Goal: Complete application form

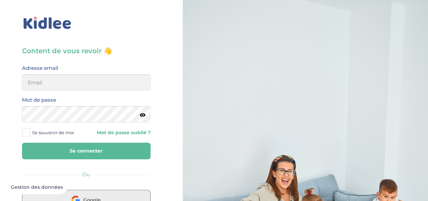
click at [101, 192] on button "Google" at bounding box center [86, 199] width 128 height 20
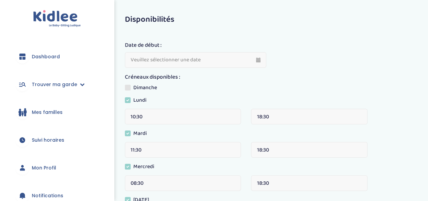
click at [58, 56] on span "Dashboard" at bounding box center [46, 56] width 28 height 7
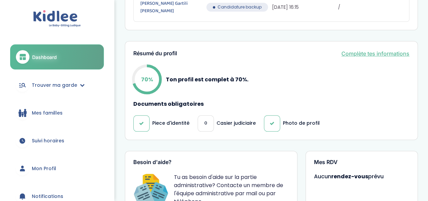
scroll to position [295, 0]
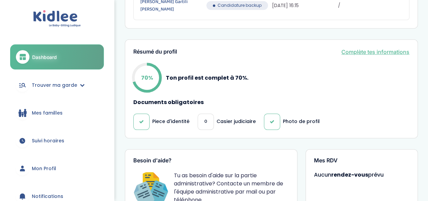
click at [235, 118] on p "Casier judiciaire" at bounding box center [235, 121] width 39 height 7
click at [205, 118] on span "0" at bounding box center [205, 121] width 3 height 7
click at [397, 48] on link "Complète tes informations" at bounding box center [375, 52] width 68 height 8
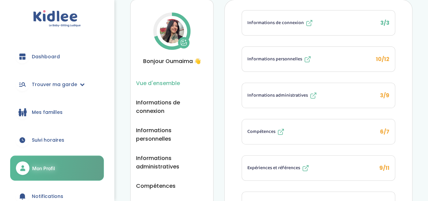
scroll to position [18, 0]
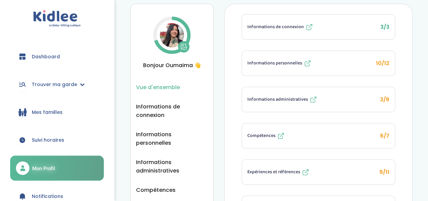
click at [302, 60] on span "Informations personnelles" at bounding box center [274, 63] width 55 height 7
click at [286, 96] on span "Informations administratives" at bounding box center [277, 99] width 61 height 7
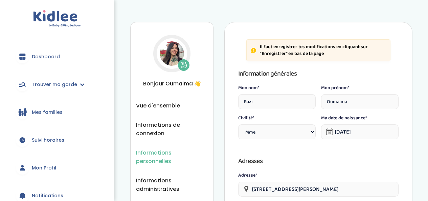
select select "1"
select select "6"
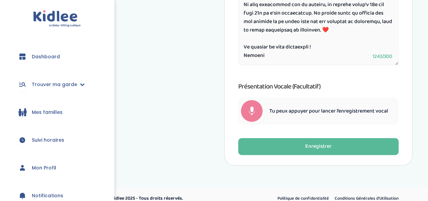
scroll to position [420, 0]
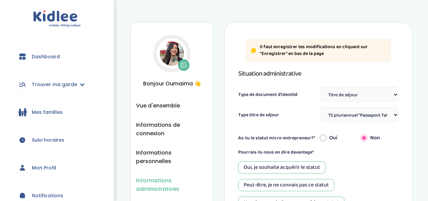
select select "Titre de séjour"
select select "TS pluriannuel "Passeport Talent""
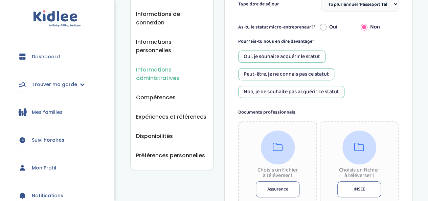
scroll to position [112, 0]
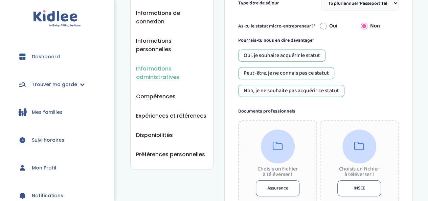
click at [305, 55] on div "Oui, je souhaite acquérir le statut" at bounding box center [281, 55] width 87 height 12
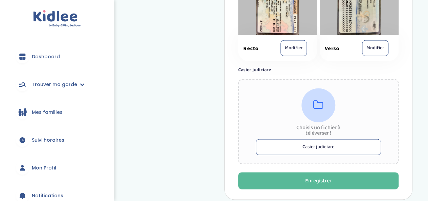
scroll to position [486, 0]
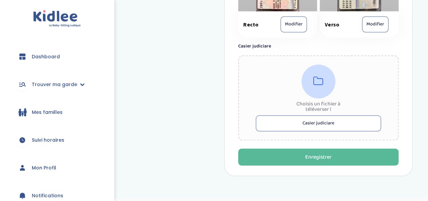
click at [327, 123] on button "Casier judiciare" at bounding box center [318, 123] width 125 height 16
click at [320, 122] on button "Casier judiciare" at bounding box center [318, 123] width 125 height 16
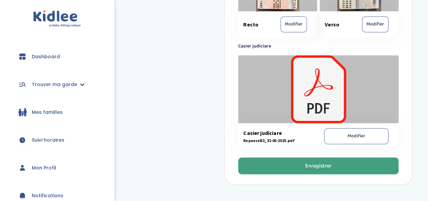
click at [307, 165] on div "Enregistrer" at bounding box center [318, 166] width 26 height 8
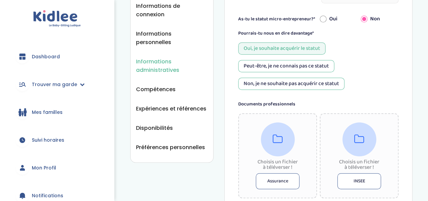
scroll to position [0, 0]
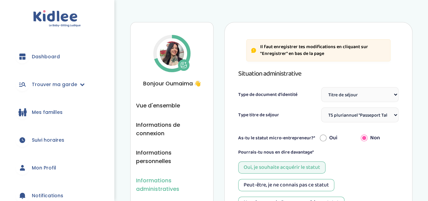
click at [42, 61] on link "Dashboard" at bounding box center [57, 56] width 94 height 24
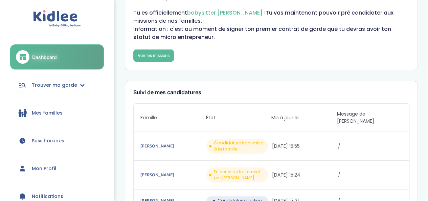
scroll to position [31, 0]
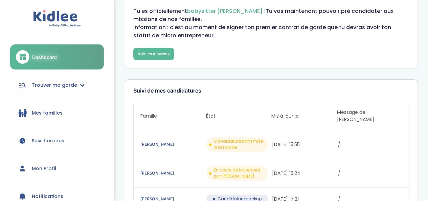
click at [59, 115] on span "Mes familles" at bounding box center [47, 112] width 31 height 7
